Goal: Information Seeking & Learning: Compare options

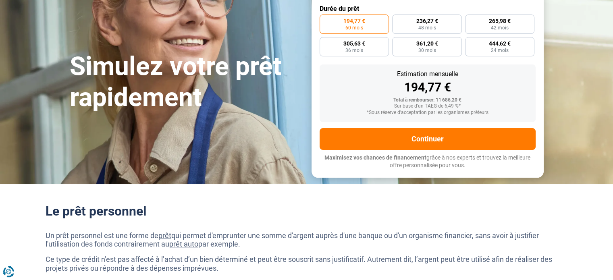
scroll to position [40, 0]
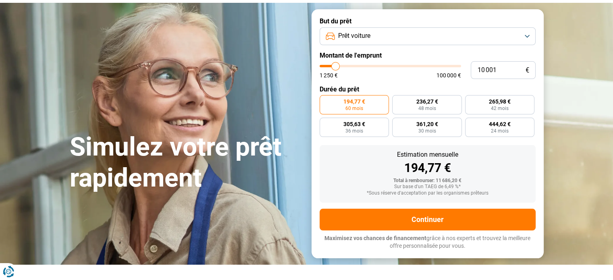
type input "8 250"
type input "8250"
type input "8 500"
type input "8500"
type input "9 000"
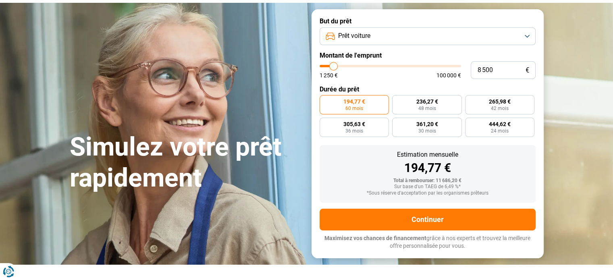
type input "9000"
type input "9 500"
type input "9500"
type input "10 000"
type input "10000"
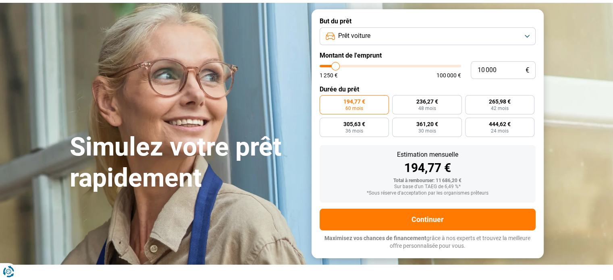
type input "11 250"
type input "11250"
type input "12 500"
type input "12500"
type input "14 000"
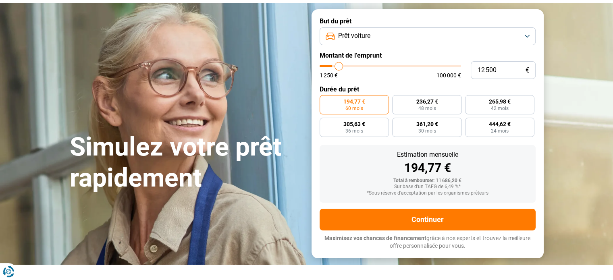
type input "14000"
type input "15 500"
type input "15500"
type input "17 000"
type input "17000"
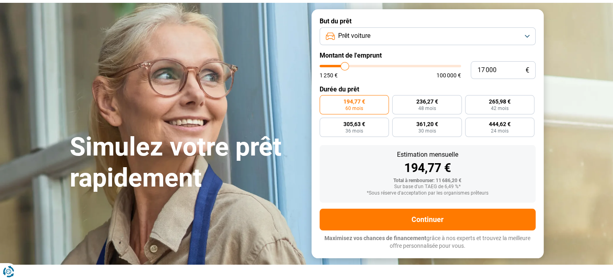
type input "18 250"
type input "18250"
type input "19 250"
type input "19250"
type input "20 500"
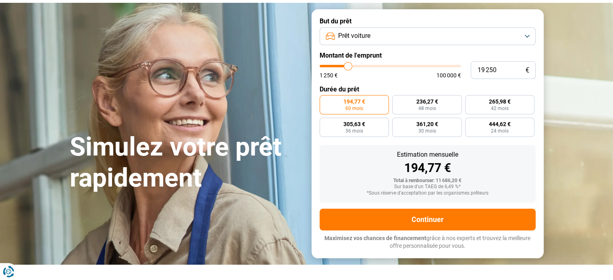
type input "20500"
type input "21 750"
type input "21750"
type input "23 250"
type input "23250"
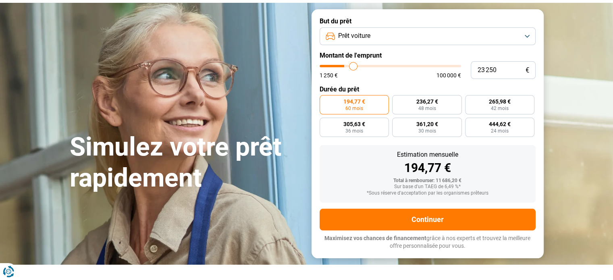
type input "24 500"
type input "24500"
type input "25 250"
type input "25250"
type input "26 250"
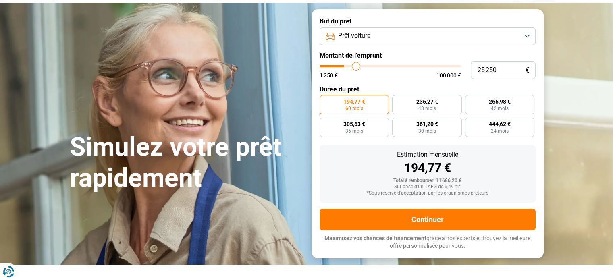
type input "26250"
type input "27 250"
type input "27250"
type input "27 750"
type input "27750"
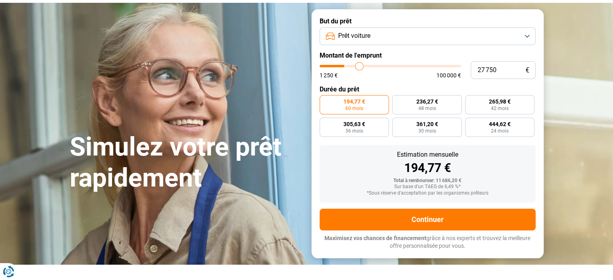
type input "28 500"
type input "28500"
type input "28 750"
type input "28750"
type input "29 250"
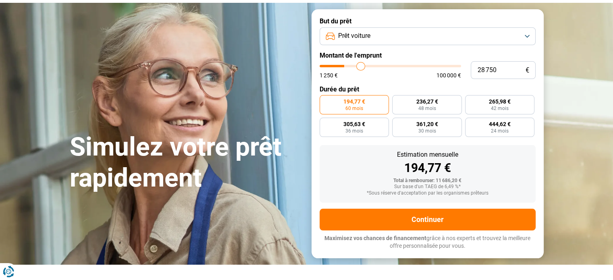
type input "29250"
type input "29 750"
type input "29750"
type input "30 000"
type input "30000"
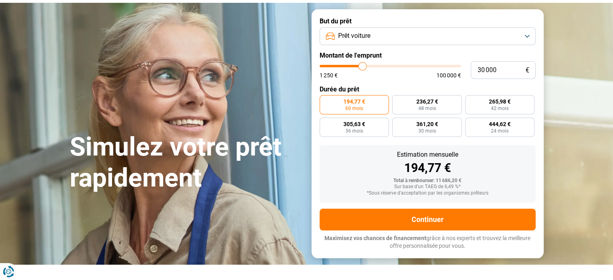
type input "30 500"
type input "30500"
type input "31 000"
type input "31000"
type input "31 500"
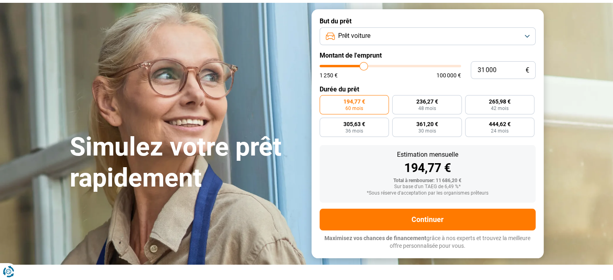
type input "31500"
type input "31 750"
type input "31750"
type input "32 250"
type input "32250"
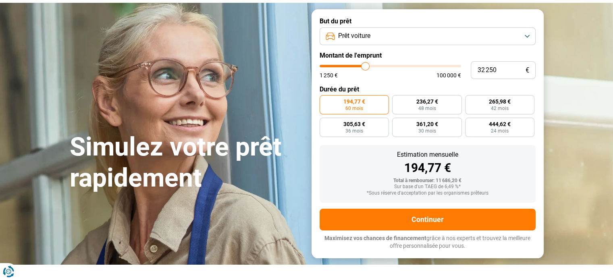
type input "33 250"
type input "33250"
type input "34 000"
type input "34000"
type input "34 500"
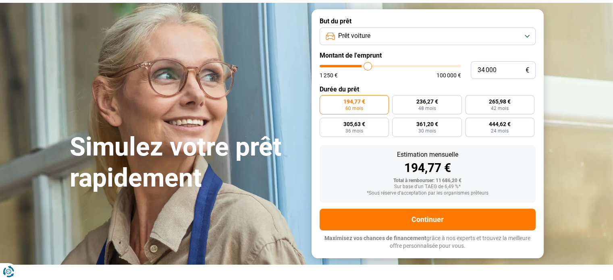
type input "34500"
type input "35 000"
type input "35000"
type input "35 750"
type input "35750"
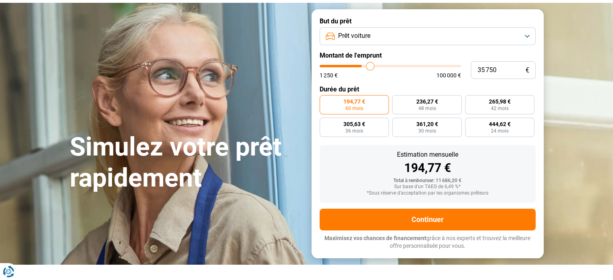
type input "36 250"
type input "36250"
type input "36 750"
type input "36750"
type input "37 250"
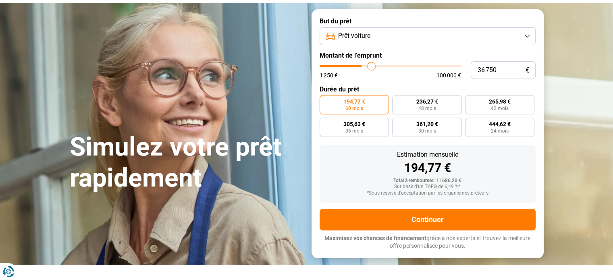
type input "37250"
type input "37 750"
type input "37750"
type input "38 000"
type input "38000"
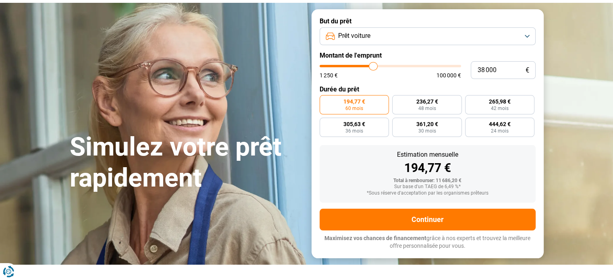
type input "38 500"
type input "38500"
type input "39 250"
type input "39250"
type input "39 500"
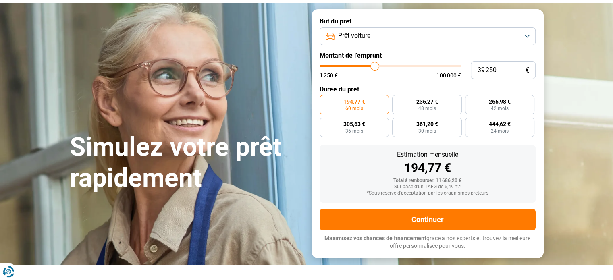
type input "39500"
type input "40 000"
type input "40000"
type input "40 500"
type input "40500"
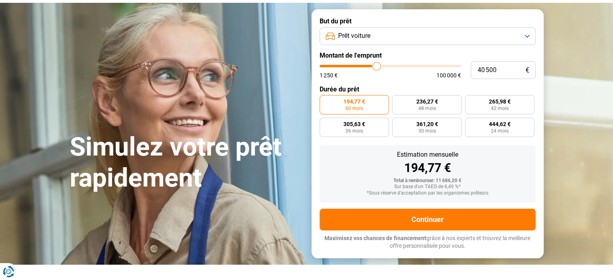
type input "40 750"
type input "40750"
type input "40 500"
type input "40500"
type input "40 250"
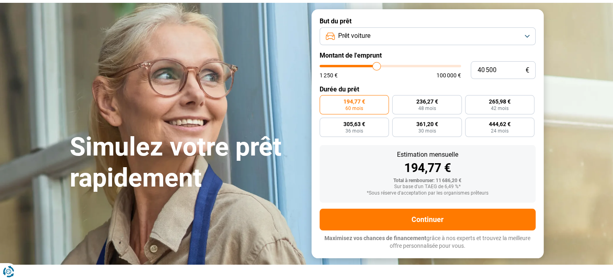
type input "40250"
type input "40 000"
type input "40000"
type input "39 750"
type input "39750"
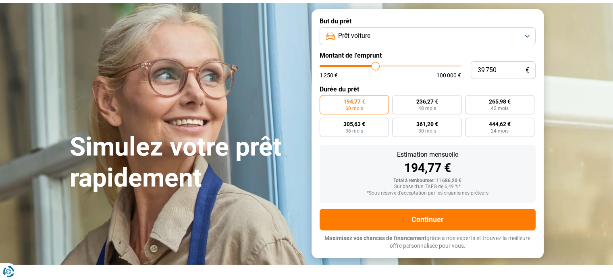
type input "39 500"
type input "39500"
type input "39 000"
type input "39000"
type input "38 250"
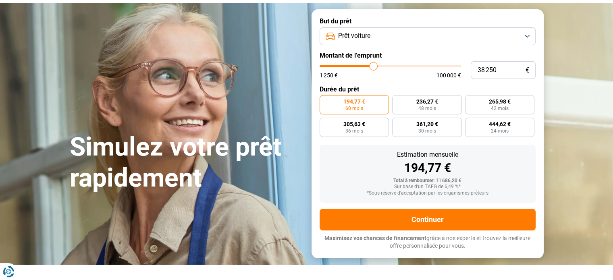
drag, startPoint x: 333, startPoint y: 66, endPoint x: 374, endPoint y: 66, distance: 40.7
type input "38250"
click at [374, 66] on input "range" at bounding box center [391, 66] width 142 height 2
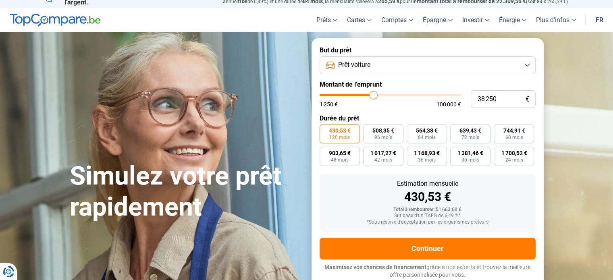
scroll to position [11, 0]
click at [511, 133] on span "744,91 €" at bounding box center [514, 131] width 22 height 6
click at [499, 130] on input "744,91 € 60 mois" at bounding box center [496, 127] width 5 height 5
radio input "true"
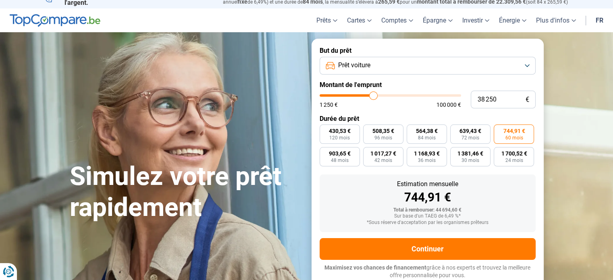
type input "36 500"
type input "36500"
type input "36 250"
type input "36250"
type input "36 000"
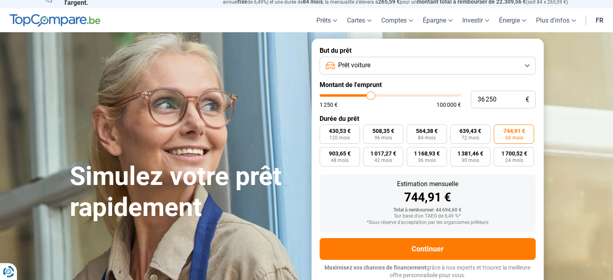
type input "36000"
type input "35 500"
type input "35500"
type input "35 000"
type input "35000"
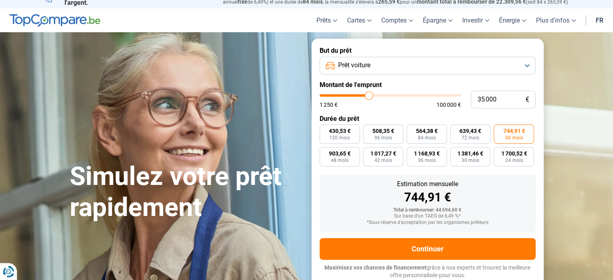
type input "34 750"
type input "34750"
type input "34 500"
type input "34500"
type input "34 250"
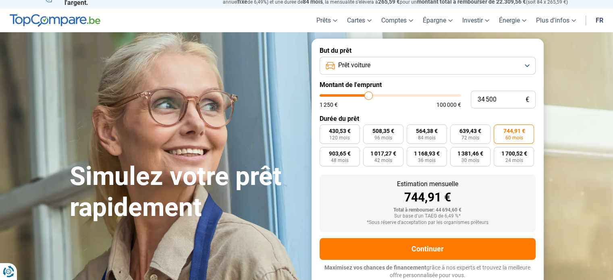
type input "34250"
type input "33 000"
type input "33000"
type input "32 500"
type input "32500"
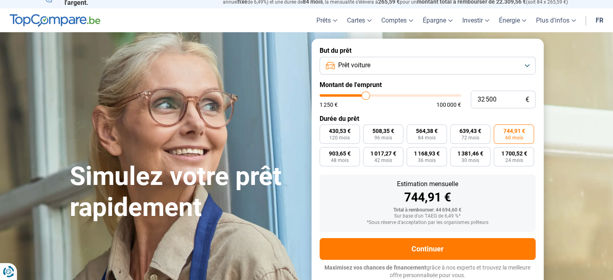
type input "32 250"
type input "32250"
type input "32 000"
drag, startPoint x: 371, startPoint y: 95, endPoint x: 365, endPoint y: 97, distance: 6.1
type input "32000"
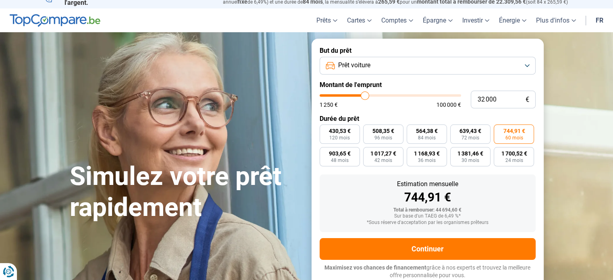
click at [365, 97] on input "range" at bounding box center [391, 95] width 142 height 2
radio input "false"
radio input "true"
type input "32 250"
type input "32250"
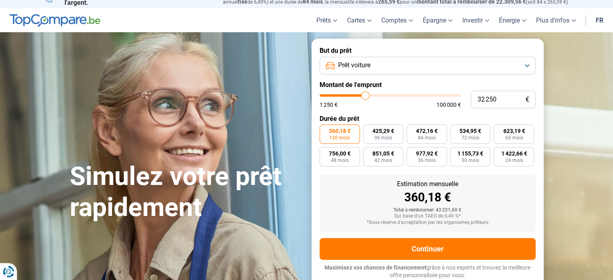
type input "32 500"
type input "32500"
type input "32 750"
type input "32750"
type input "33 000"
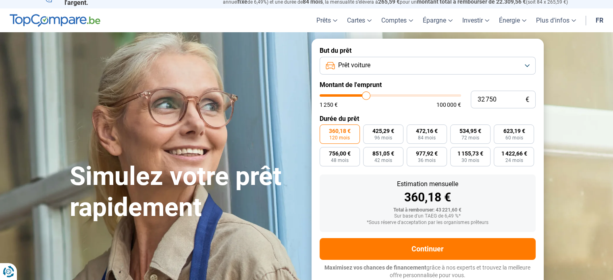
type input "33000"
type input "33 250"
type input "33250"
type input "33 500"
type input "33500"
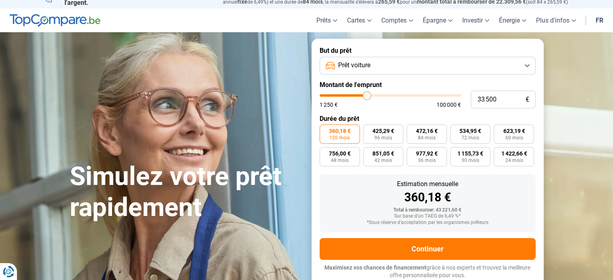
type input "34 250"
type input "34250"
type input "34 500"
type input "34500"
type input "35 000"
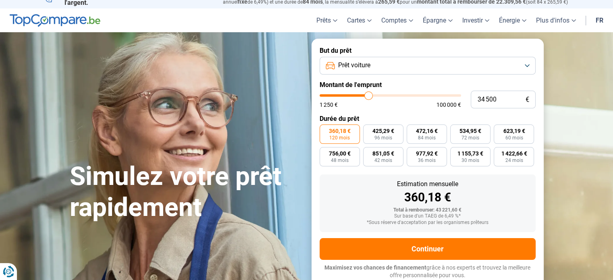
type input "35000"
type input "35 250"
type input "35250"
type input "35 500"
drag, startPoint x: 365, startPoint y: 97, endPoint x: 370, endPoint y: 98, distance: 4.5
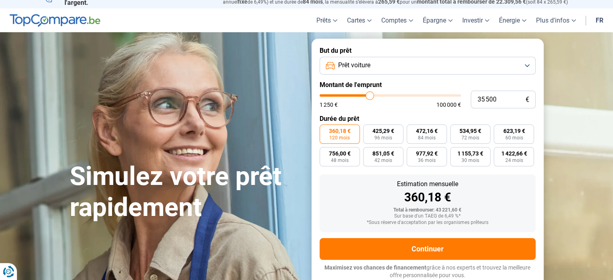
type input "35500"
click at [370, 97] on input "range" at bounding box center [391, 95] width 142 height 2
type input "35 750"
type input "35750"
type input "36 000"
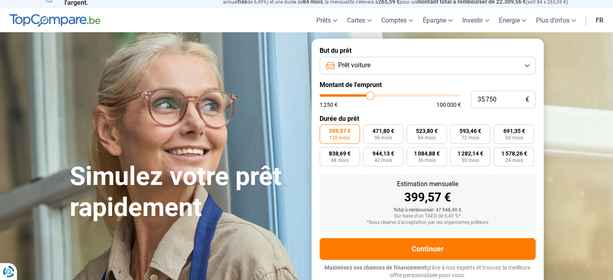
type input "36000"
type input "36 250"
type input "36250"
type input "36 500"
type input "36500"
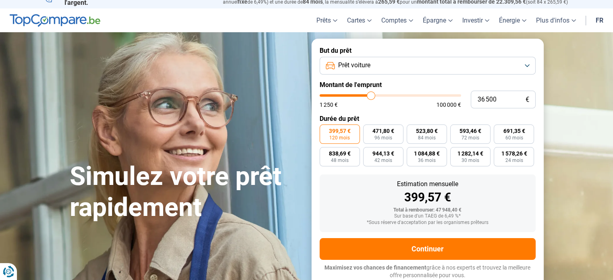
type input "36 750"
type input "36750"
type input "37 250"
type input "37250"
type input "37 500"
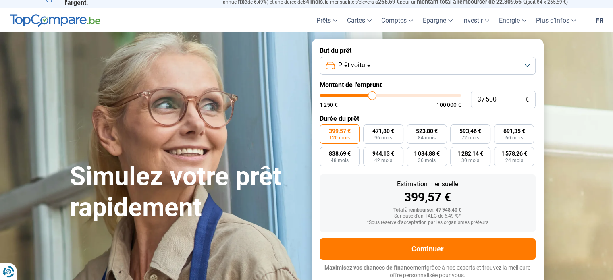
type input "37500"
type input "37 750"
type input "37750"
type input "38 000"
type input "38000"
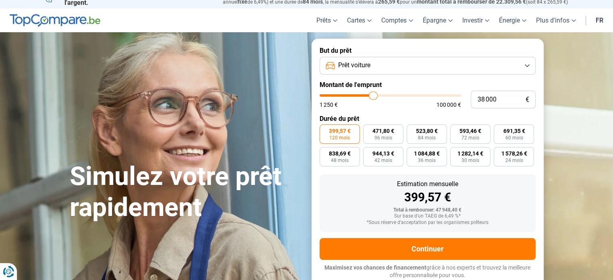
type input "38 250"
type input "38250"
type input "38 500"
type input "38500"
type input "38 250"
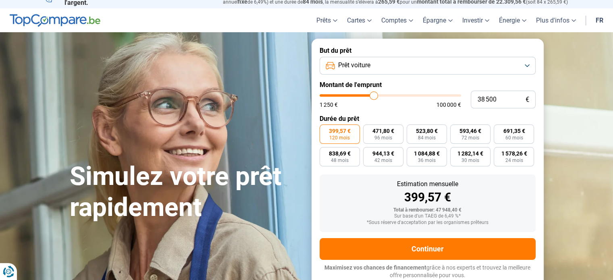
type input "38250"
type input "38 000"
type input "38000"
click at [373, 97] on input "range" at bounding box center [391, 95] width 142 height 2
